Goal: Task Accomplishment & Management: Manage account settings

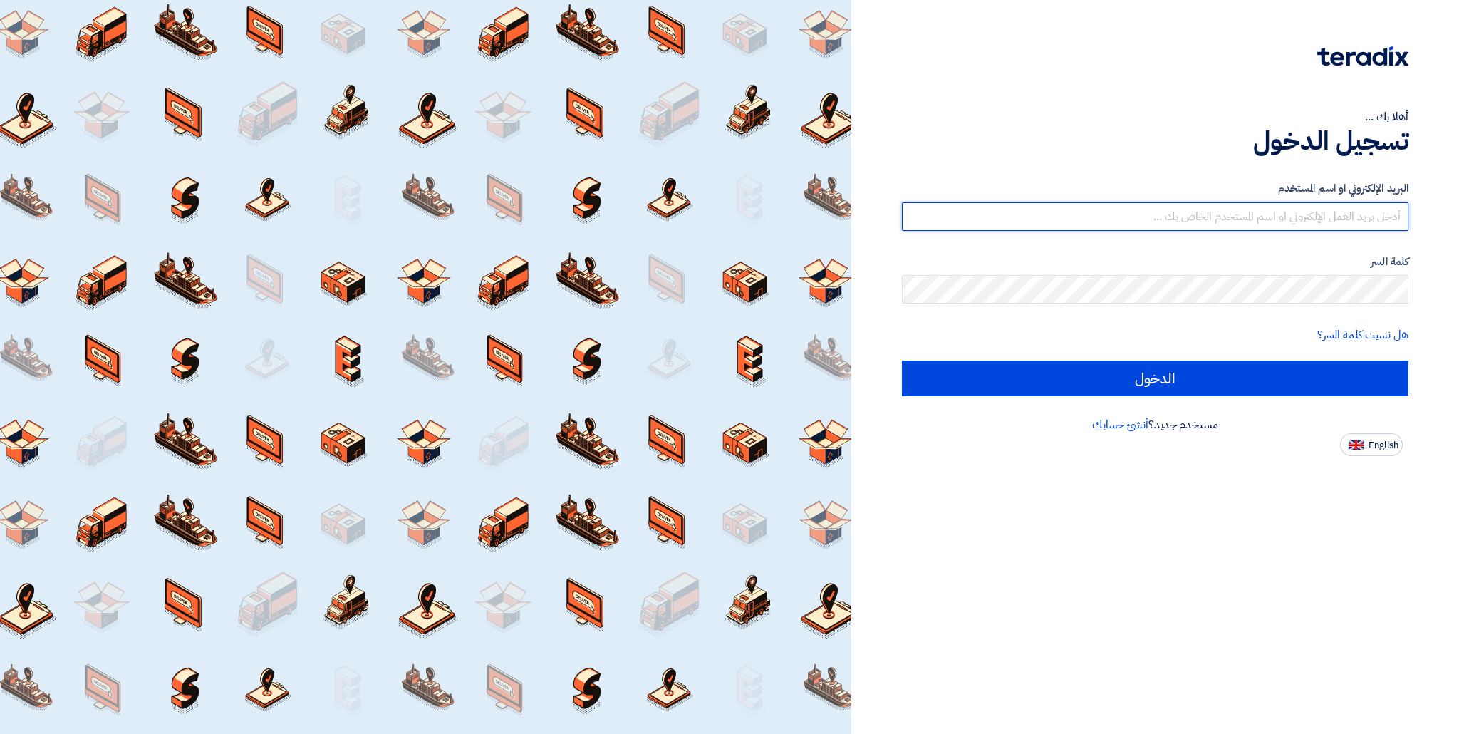
click at [1097, 214] on input "text" at bounding box center [1155, 216] width 506 height 28
type input "[EMAIL_ADDRESS][DOMAIN_NAME]"
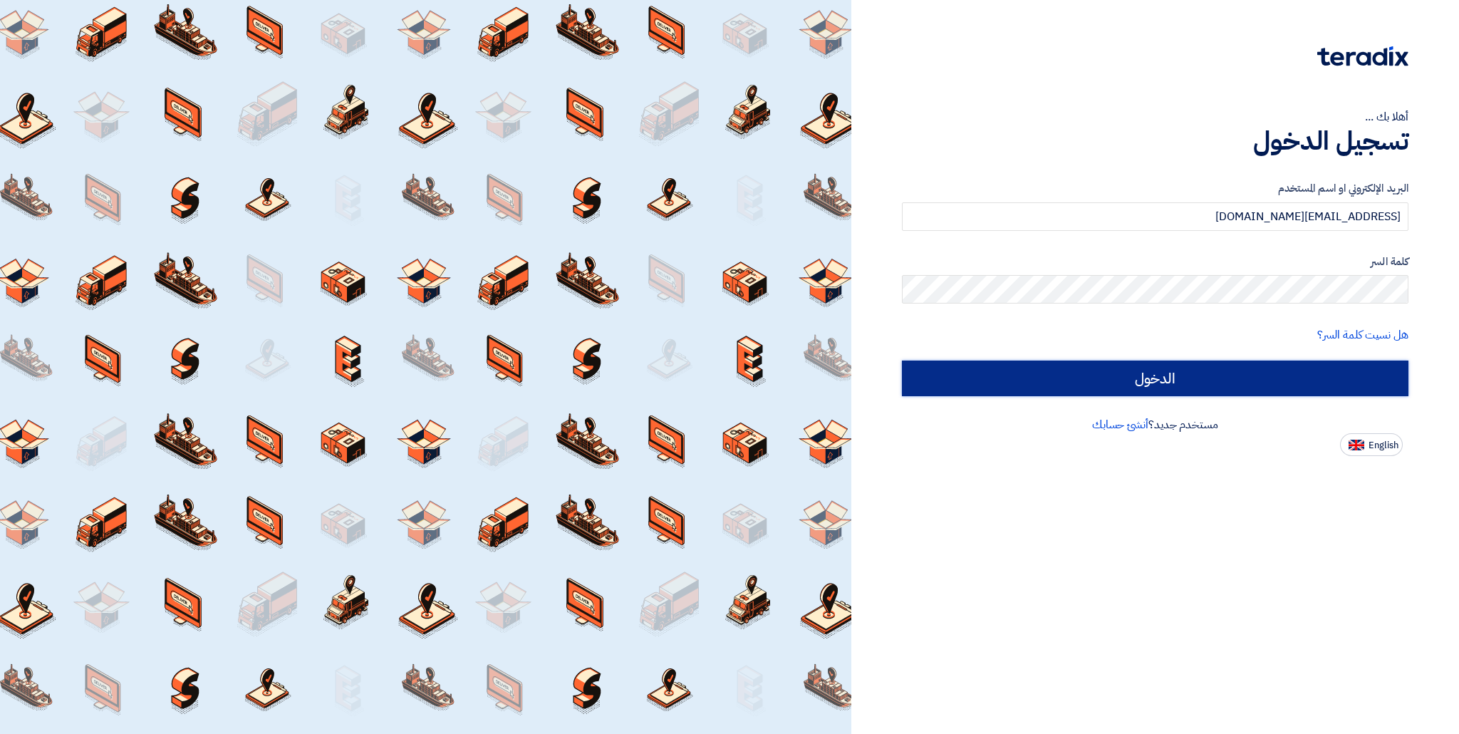
click at [1018, 370] on input "الدخول" at bounding box center [1155, 378] width 506 height 36
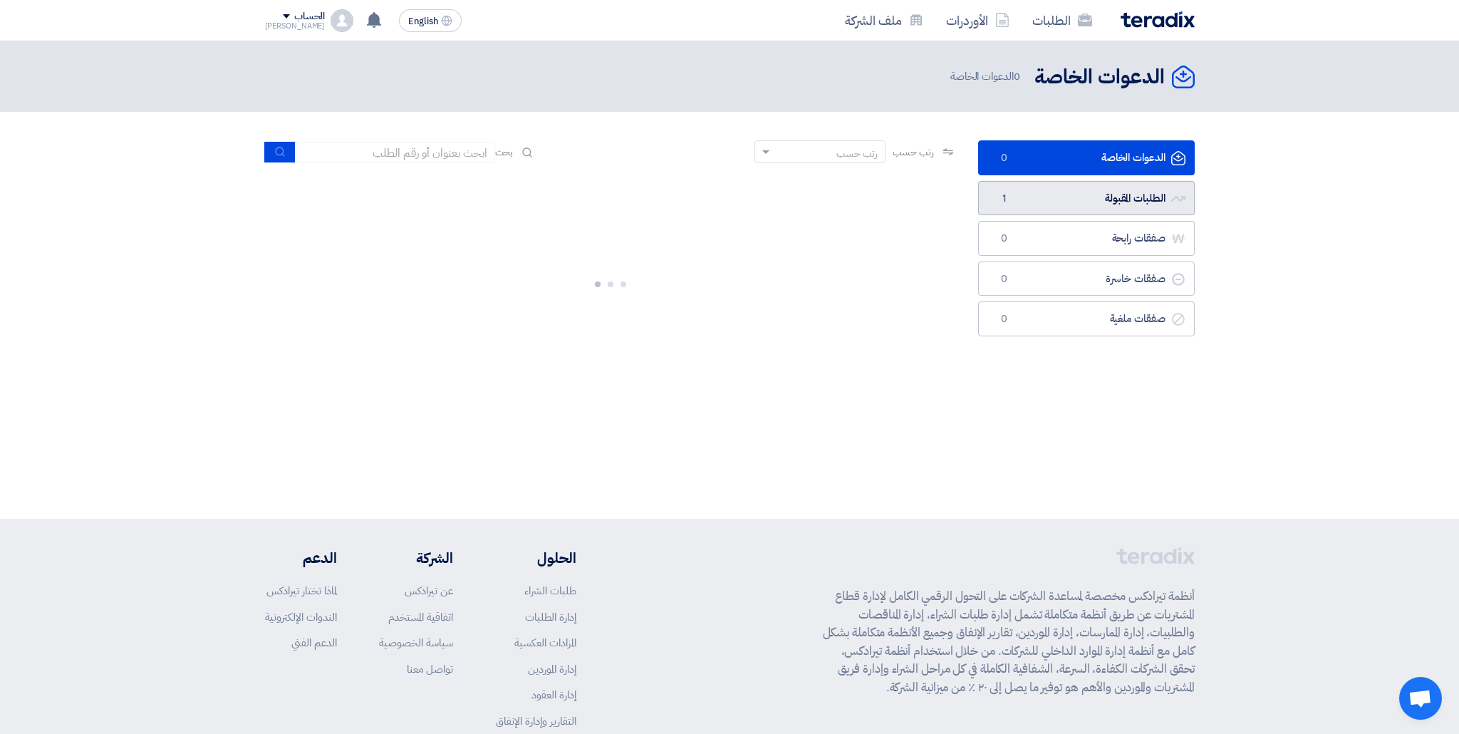
click at [1097, 194] on link "الطلبات المقبولة الطلبات المقبولة 1" at bounding box center [1086, 198] width 217 height 35
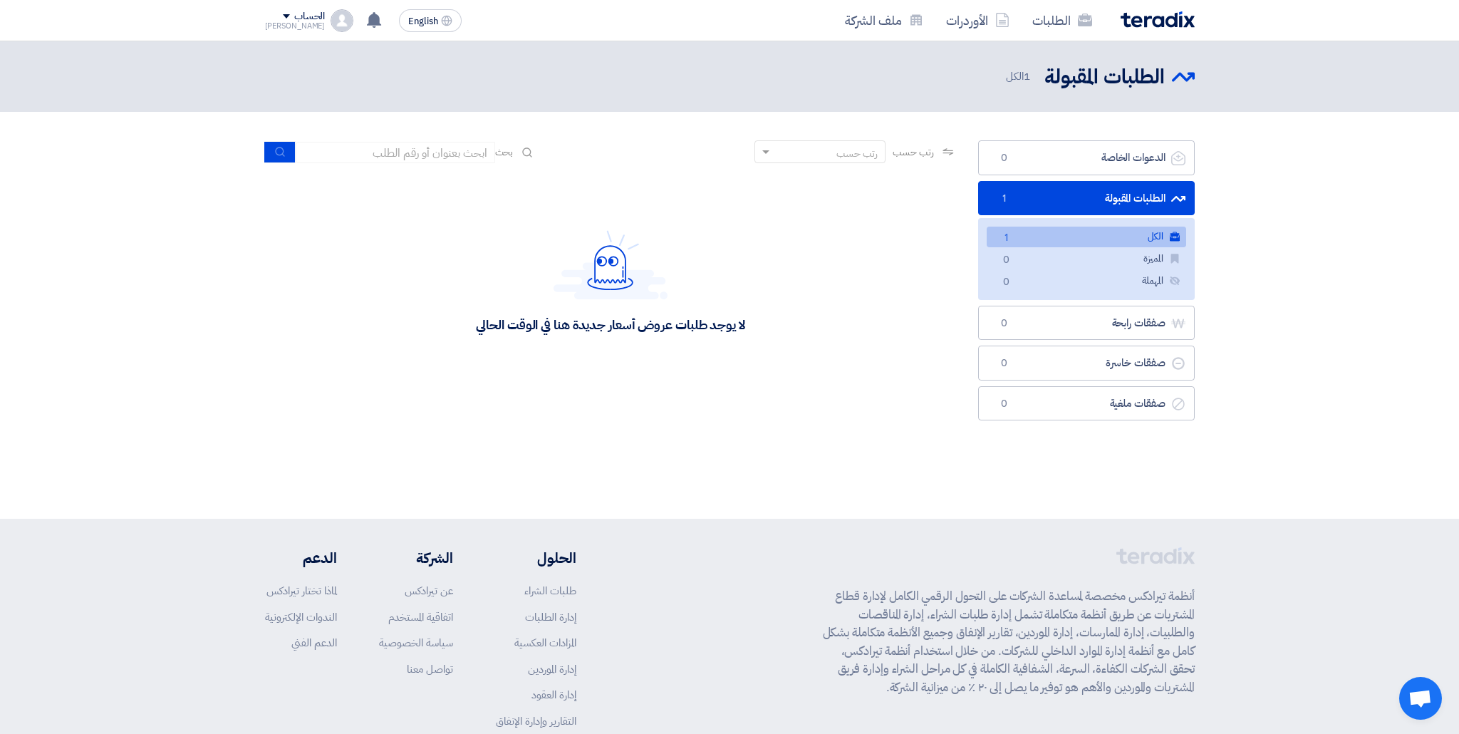
click at [1059, 237] on link "الكل الكل 1" at bounding box center [1085, 236] width 199 height 21
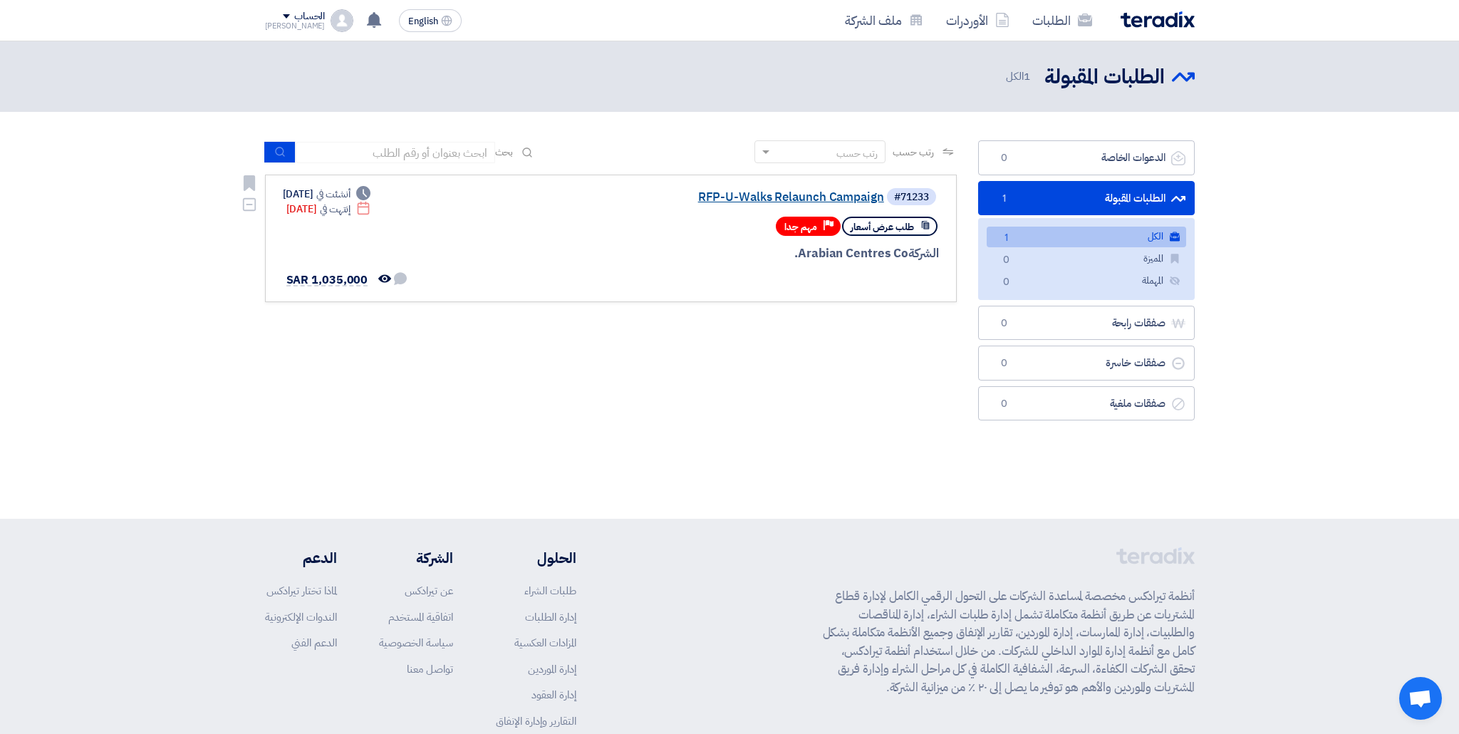
click at [751, 199] on link "RFP-U-Walks Relaunch Campaign" at bounding box center [741, 197] width 285 height 13
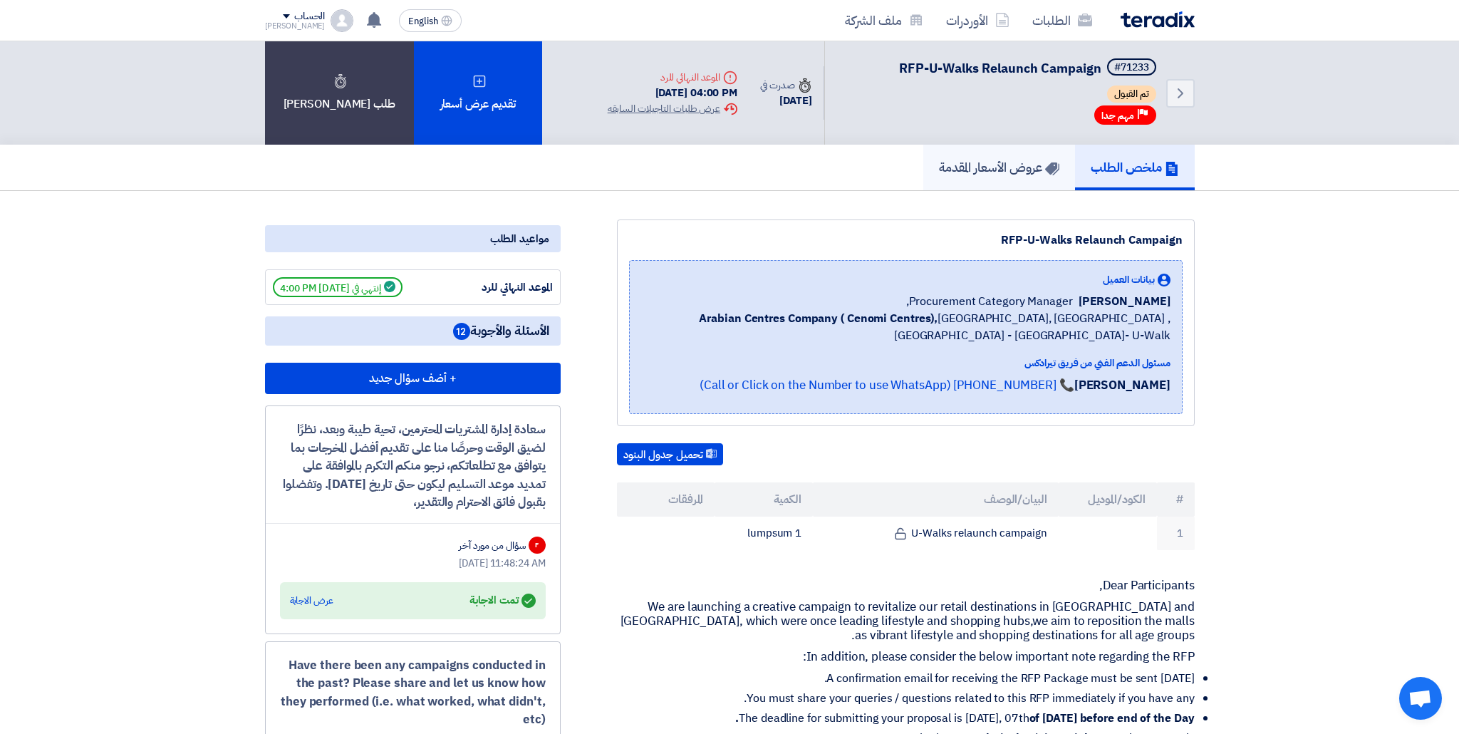
click at [965, 169] on h5 "عروض الأسعار المقدمة" at bounding box center [999, 167] width 120 height 16
